Goal: Communication & Community: Answer question/provide support

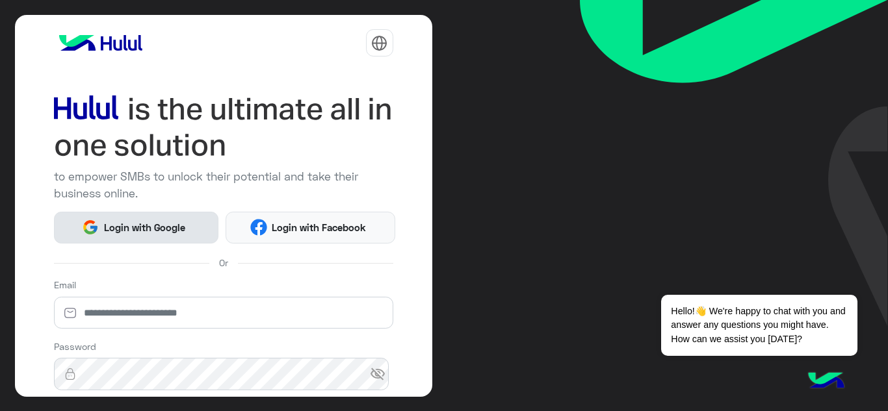
click at [112, 229] on span "Login with Google" at bounding box center [144, 227] width 91 height 15
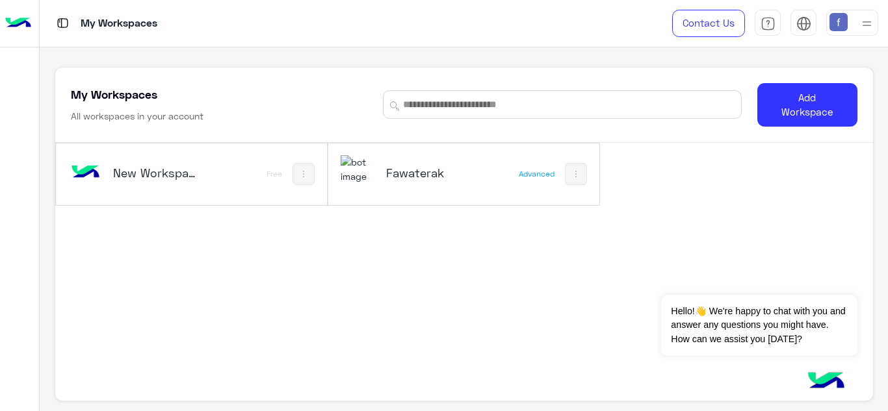
click at [392, 164] on div "Fawaterak" at bounding box center [415, 174] width 148 height 38
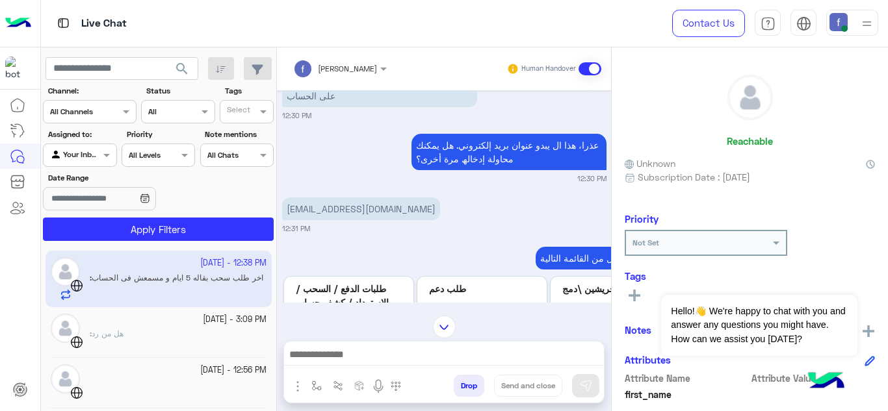
scroll to position [268, 0]
click at [398, 205] on p "mahmoudmohy82@gmail.com" at bounding box center [361, 209] width 158 height 23
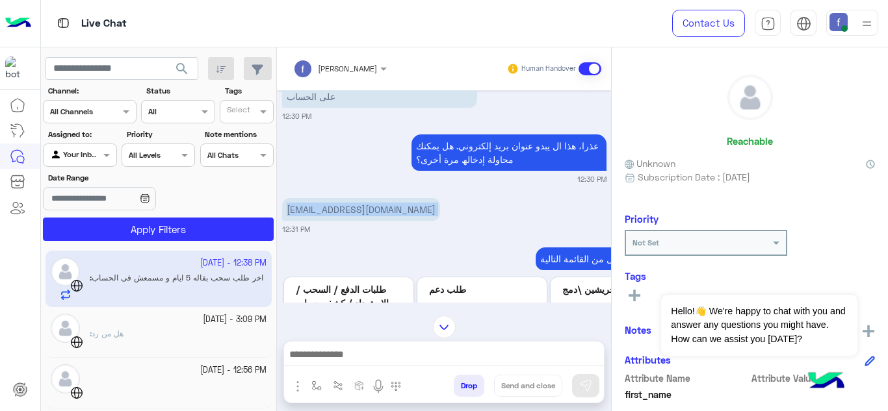
click at [398, 205] on p "mahmoudmohy82@gmail.com" at bounding box center [361, 209] width 158 height 23
copy app-message "mahmoudmohy82@gmail.com"
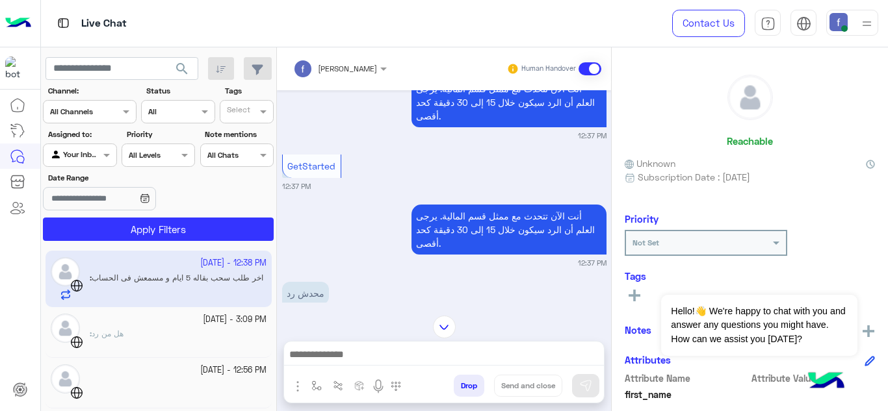
scroll to position [1027, 0]
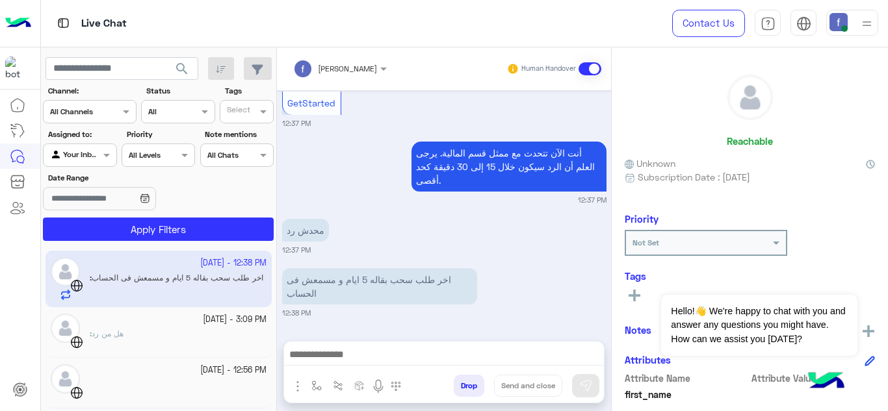
click at [378, 344] on div at bounding box center [444, 358] width 320 height 32
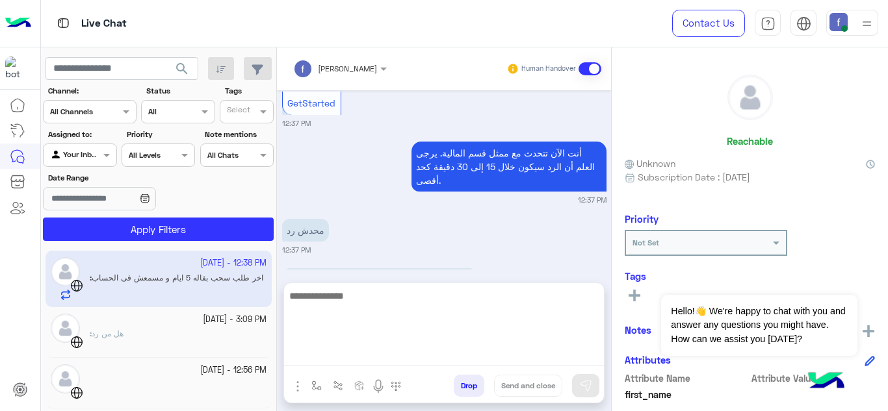
click at [370, 355] on textarea at bounding box center [444, 327] width 320 height 78
click at [369, 333] on textarea at bounding box center [444, 327] width 320 height 78
type textarea "*"
type textarea "**********"
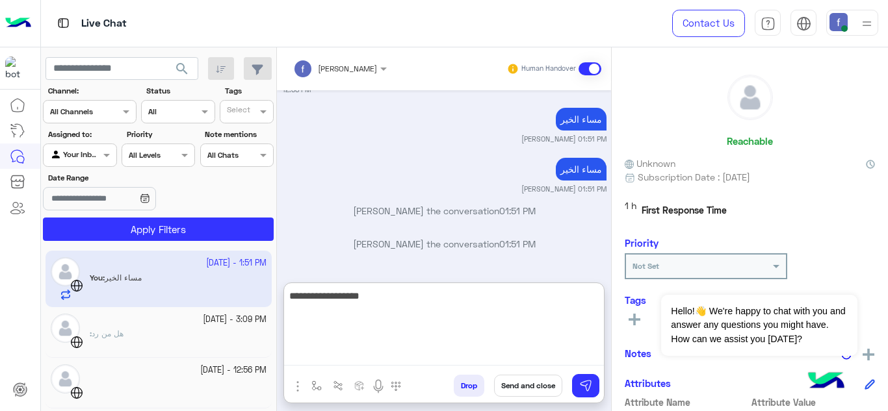
scroll to position [1252, 0]
type textarea "**********"
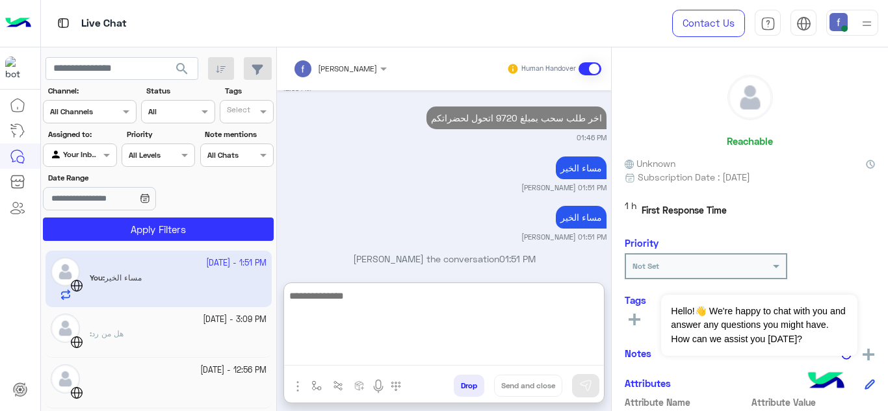
scroll to position [1302, 0]
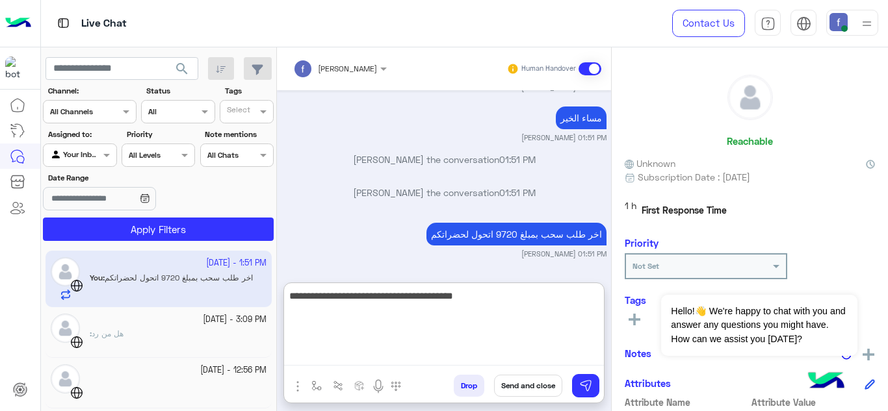
type textarea "**********"
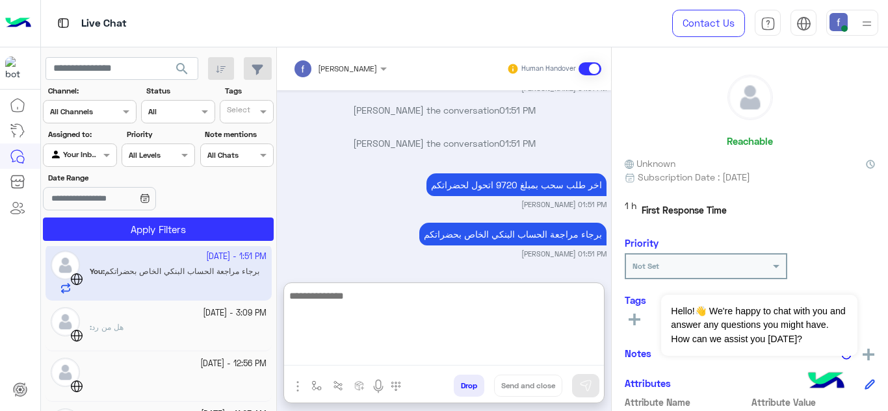
scroll to position [1343, 0]
